Goal: Task Accomplishment & Management: Manage account settings

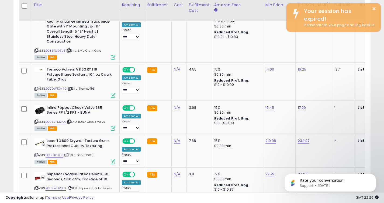
scroll to position [110, 207]
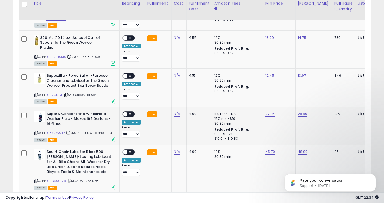
scroll to position [830, 0]
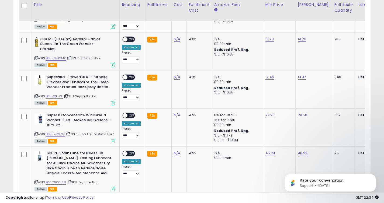
click at [263, 44] on td "13.20" at bounding box center [279, 51] width 32 height 38
click at [267, 36] on link "13.20" at bounding box center [269, 38] width 9 height 5
type input "*****"
click button "submit" at bounding box center [284, 21] width 9 height 8
